Goal: Information Seeking & Learning: Learn about a topic

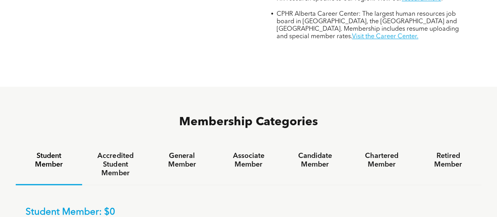
scroll to position [482, 0]
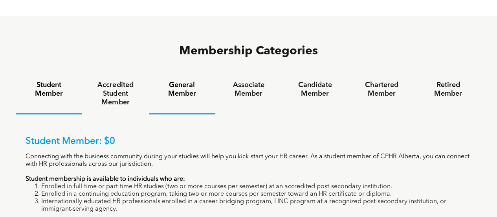
click at [177, 81] on h4 "General Member" at bounding box center [182, 89] width 52 height 17
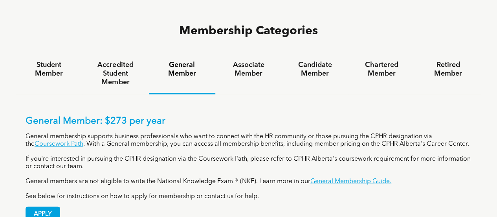
scroll to position [486, 0]
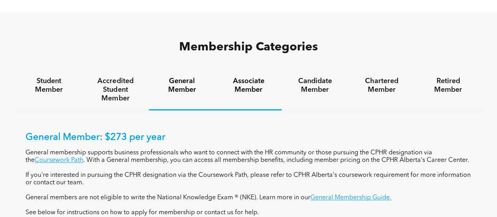
click at [240, 77] on h4 "Associate Member" at bounding box center [249, 85] width 52 height 17
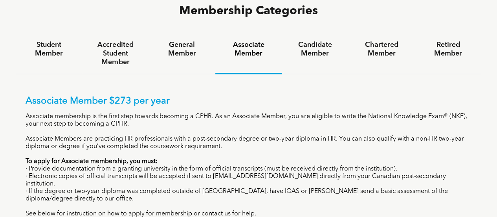
scroll to position [523, 0]
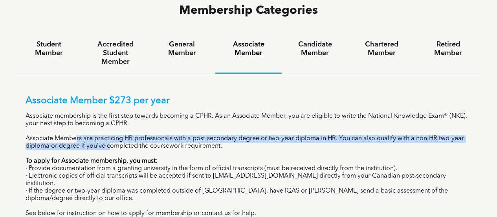
drag, startPoint x: 77, startPoint y: 103, endPoint x: 111, endPoint y: 110, distance: 35.3
click at [111, 135] on p "Associate Members are practicing HR professionals with a post-secondary degree …" at bounding box center [249, 142] width 446 height 15
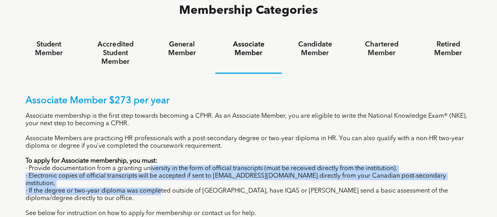
drag, startPoint x: 150, startPoint y: 135, endPoint x: 160, endPoint y: 149, distance: 17.1
click at [160, 149] on div "Associate Member $273 per year Associate membership is the first step towards b…" at bounding box center [249, 156] width 446 height 122
click at [160, 187] on p "· If the degree or two-year diploma was completed outside of [GEOGRAPHIC_DATA],…" at bounding box center [249, 194] width 446 height 15
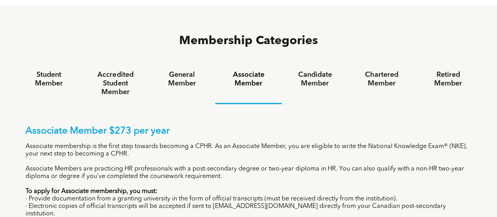
scroll to position [473, 0]
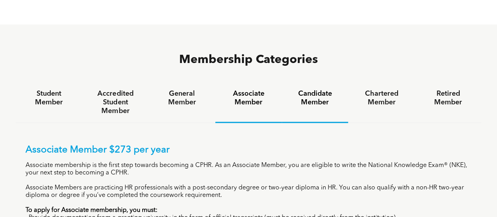
click at [313, 82] on div "Candidate Member" at bounding box center [315, 102] width 66 height 40
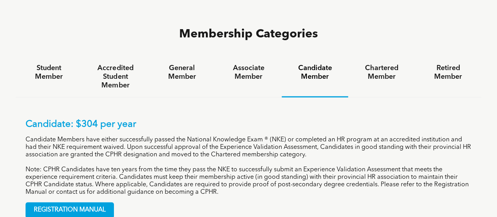
scroll to position [499, 0]
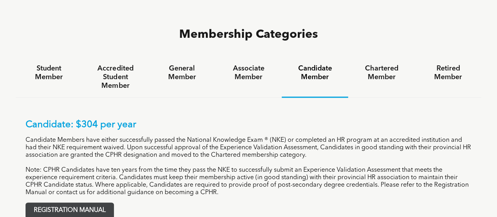
click at [81, 202] on span "REGISTRATION MANUAL" at bounding box center [70, 209] width 88 height 15
